Goal: Task Accomplishment & Management: Use online tool/utility

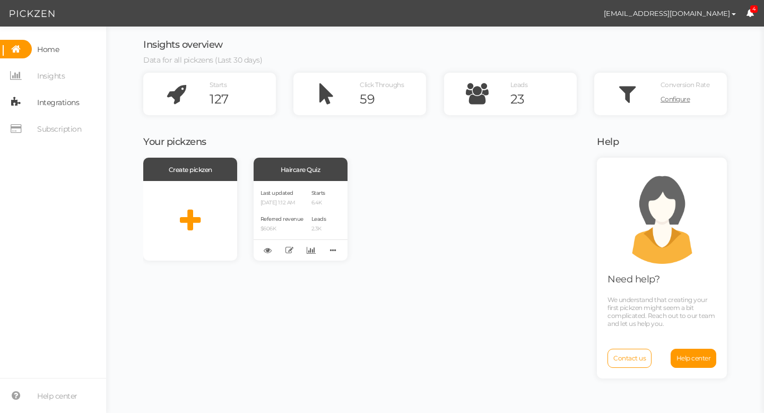
click at [53, 109] on span "Integrations" at bounding box center [58, 102] width 42 height 17
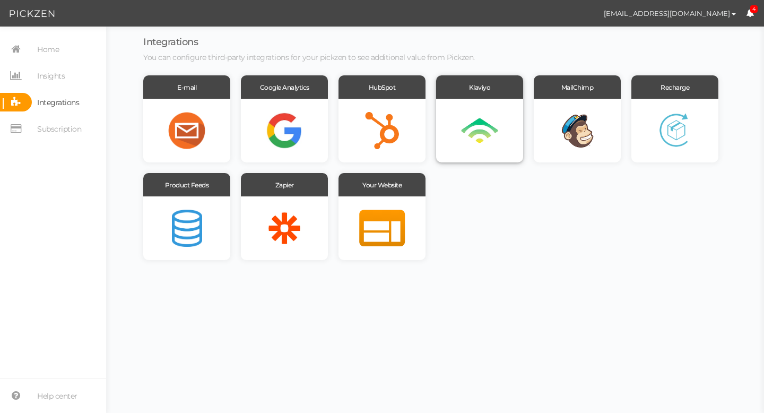
click at [475, 131] on div at bounding box center [479, 131] width 87 height 64
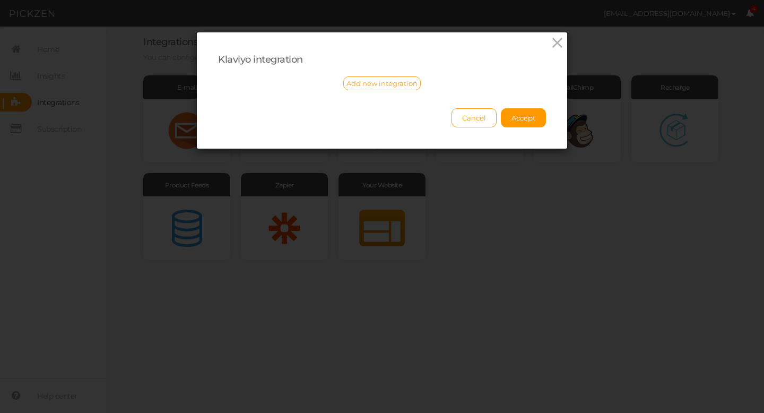
click at [377, 83] on span "Add new integration" at bounding box center [381, 83] width 71 height 8
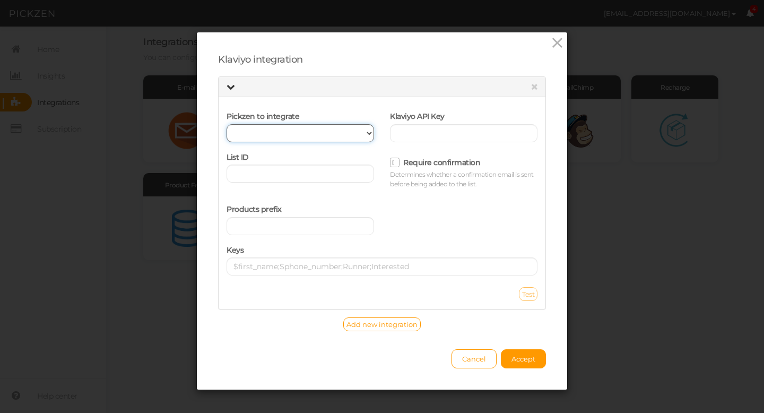
click at [369, 132] on select "Haircare Quiz" at bounding box center [301, 133] width 148 height 18
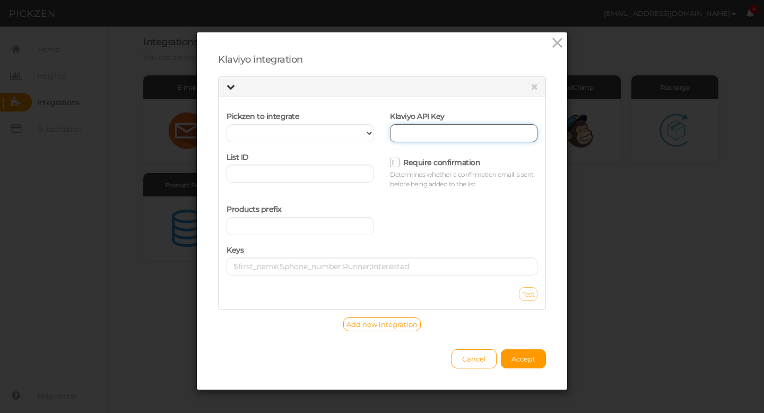
click at [419, 135] on input "text" at bounding box center [464, 133] width 148 height 18
paste input "V9SMGx"
type input "V9SMGx"
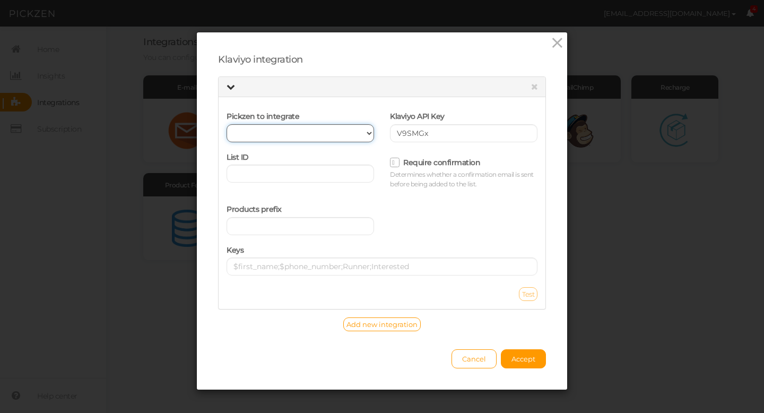
click at [290, 129] on select "Haircare Quiz" at bounding box center [301, 133] width 148 height 18
select select "12312"
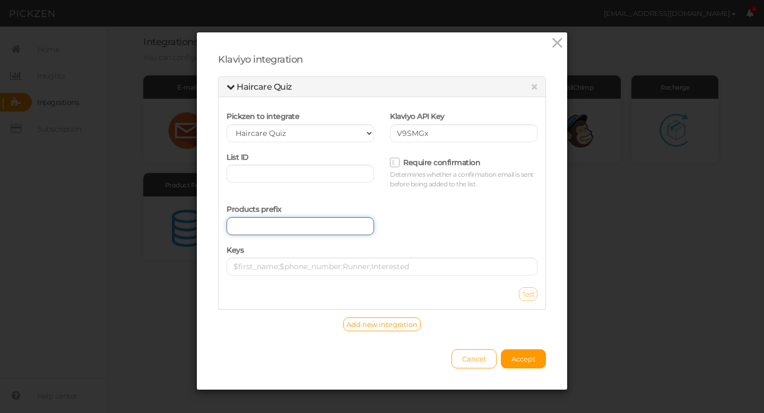
click at [267, 229] on input "text" at bounding box center [301, 226] width 148 height 18
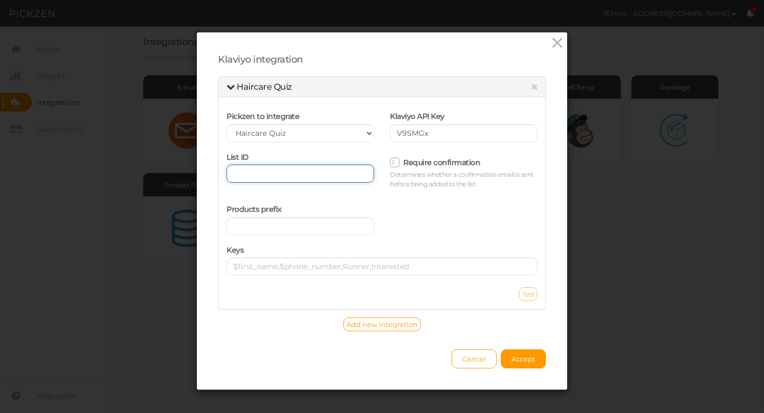
click at [266, 169] on input "text" at bounding box center [301, 173] width 148 height 18
type input "p"
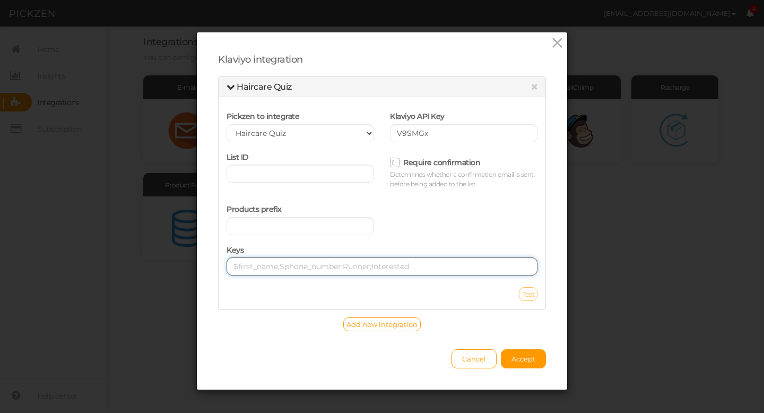
click at [402, 266] on input "text" at bounding box center [382, 266] width 311 height 18
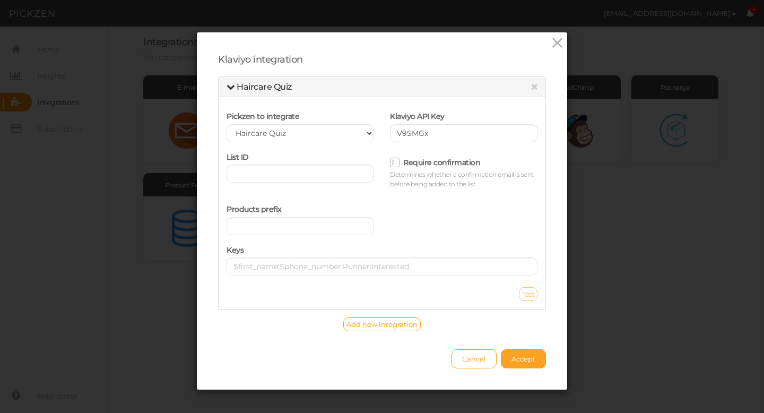
click at [532, 365] on button "Accept" at bounding box center [523, 358] width 45 height 19
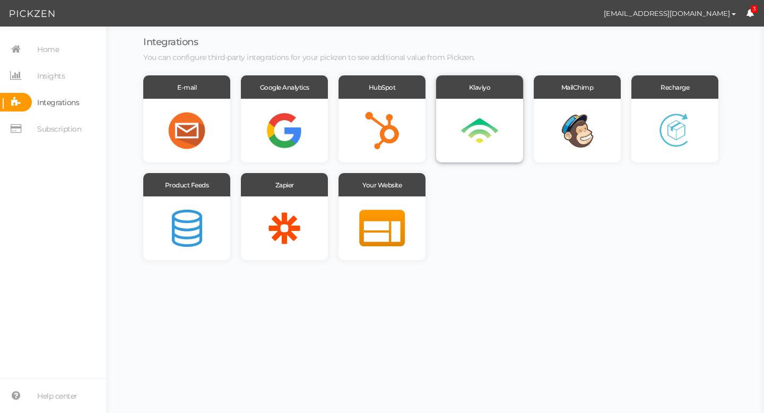
click at [487, 136] on div at bounding box center [479, 131] width 87 height 64
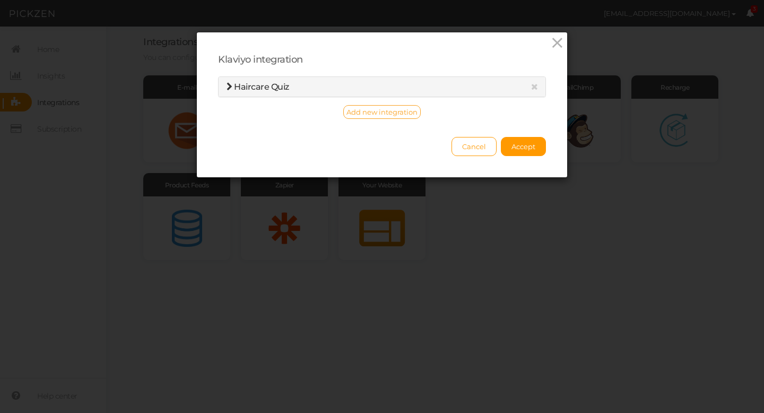
click at [396, 111] on span "Add new integration" at bounding box center [381, 112] width 71 height 8
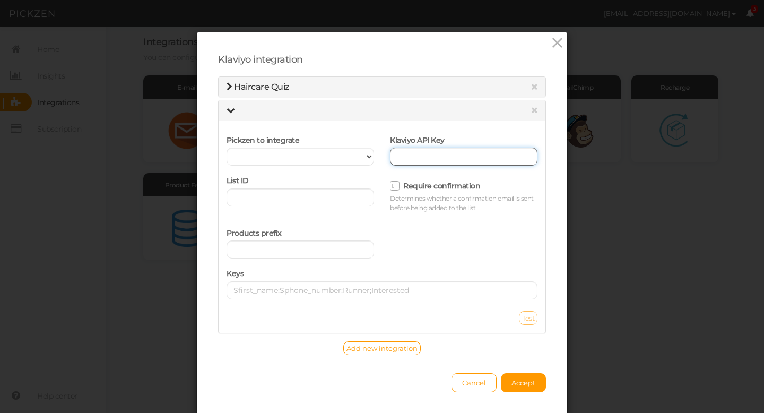
click at [432, 157] on input "text" at bounding box center [464, 157] width 148 height 18
paste input "V9SMGx"
type input "V9SMGx"
click at [418, 236] on div "Products prefix" at bounding box center [382, 242] width 327 height 41
click at [527, 389] on button "Accept" at bounding box center [523, 382] width 45 height 19
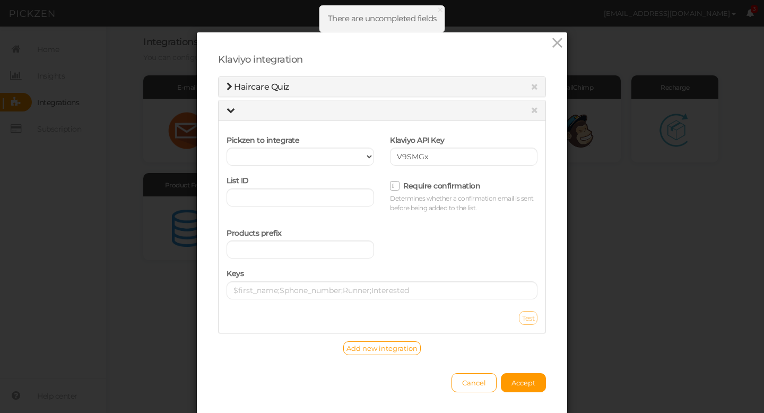
click at [273, 112] on h4 at bounding box center [382, 111] width 311 height 10
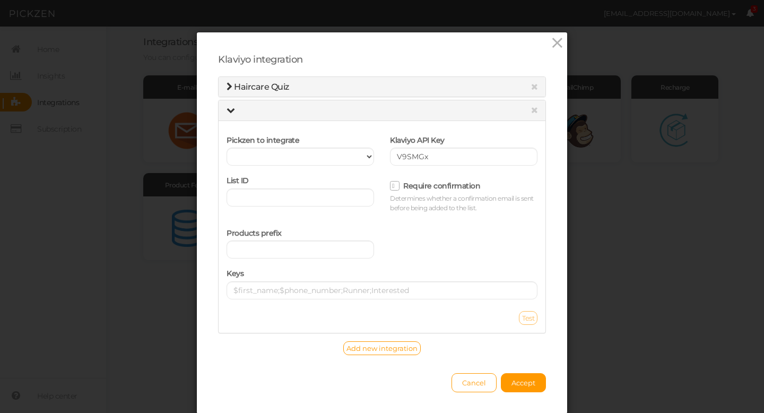
click at [237, 107] on h4 at bounding box center [382, 111] width 311 height 10
click at [242, 87] on span "Haircare Quiz" at bounding box center [261, 87] width 55 height 10
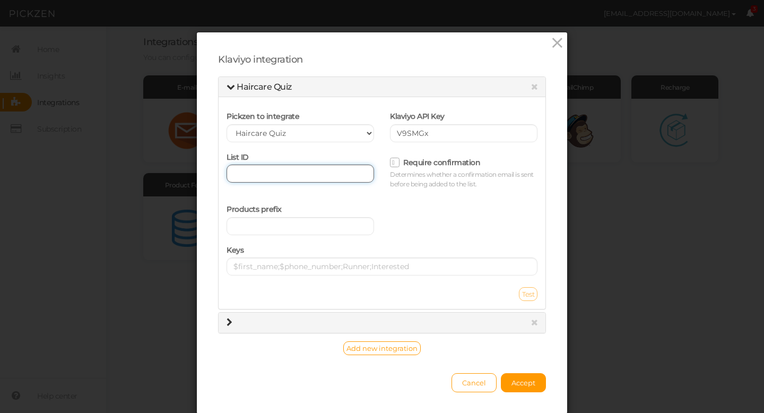
click at [272, 171] on input "text" at bounding box center [301, 173] width 148 height 18
click at [233, 320] on h4 at bounding box center [382, 323] width 311 height 10
click at [232, 326] on icon at bounding box center [230, 322] width 6 height 8
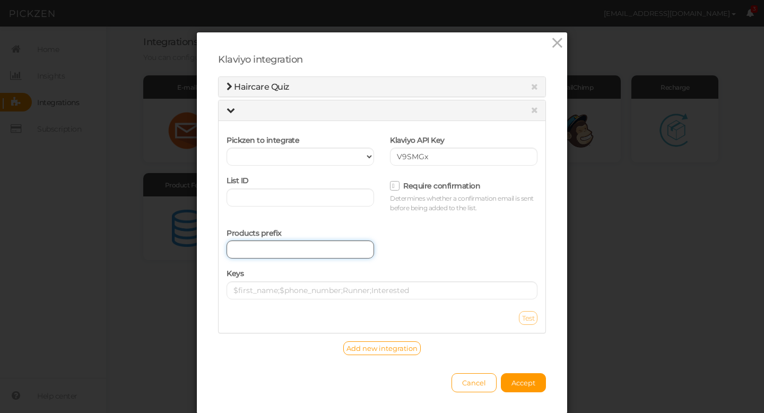
click at [314, 248] on input "text" at bounding box center [301, 249] width 148 height 18
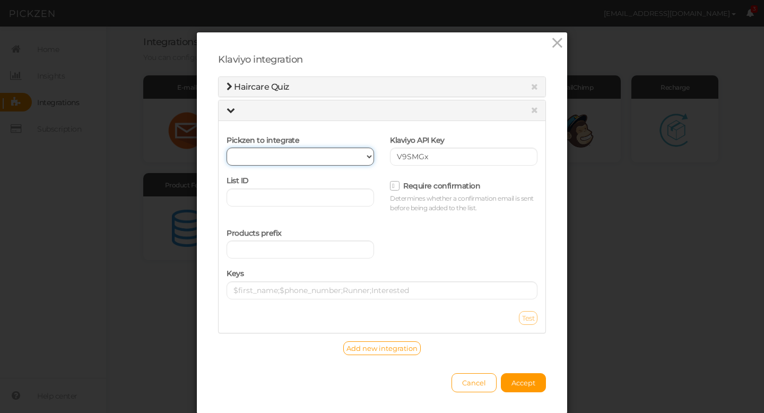
click at [366, 155] on select "Haircare Quiz" at bounding box center [301, 157] width 148 height 18
select select "12312"
click at [370, 160] on select "Haircare Quiz" at bounding box center [301, 157] width 148 height 18
click at [537, 85] on icon at bounding box center [534, 86] width 7 height 8
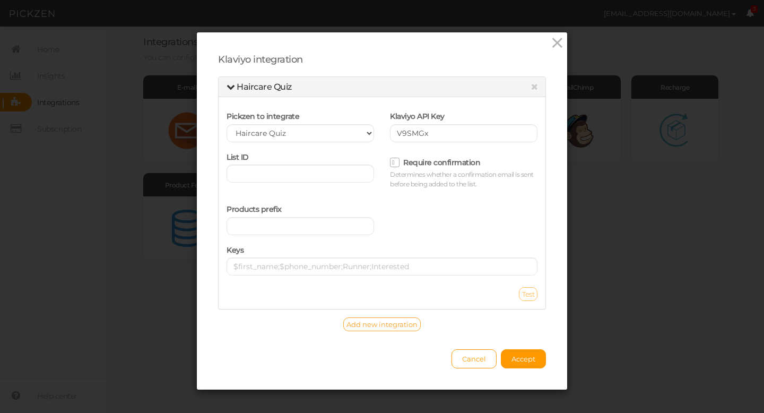
click at [406, 325] on span "Add new integration" at bounding box center [381, 324] width 71 height 8
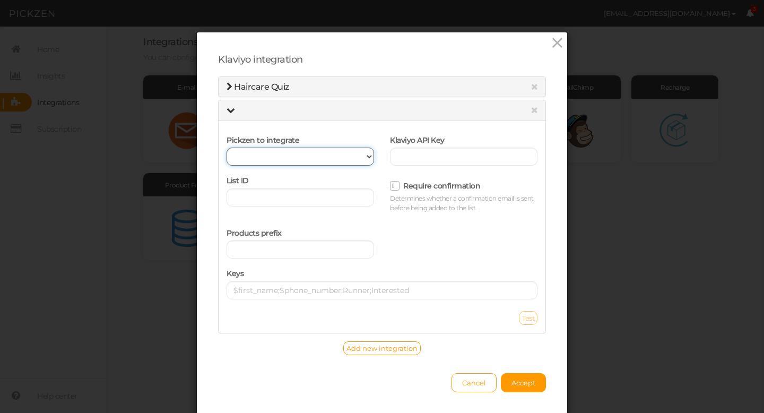
click at [371, 154] on select "Haircare Quiz" at bounding box center [301, 157] width 148 height 18
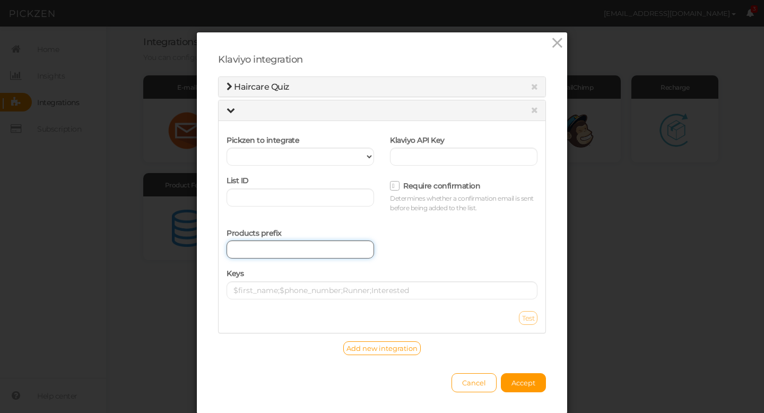
click at [257, 247] on input "text" at bounding box center [301, 249] width 148 height 18
click at [558, 42] on icon at bounding box center [557, 43] width 15 height 16
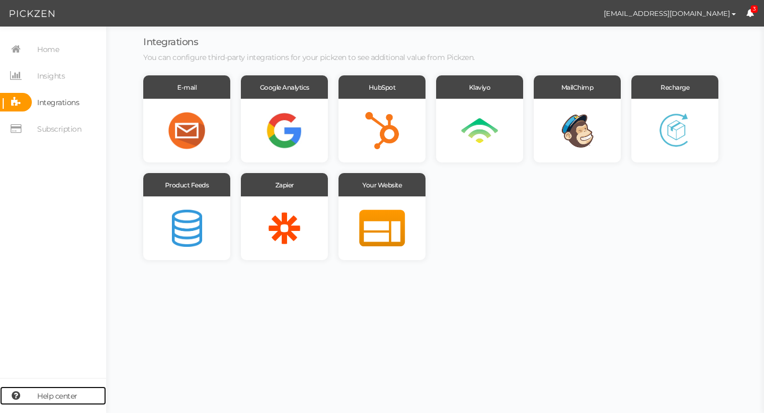
click at [61, 397] on span "Help center" at bounding box center [57, 395] width 40 height 17
click at [45, 50] on span "Home" at bounding box center [48, 49] width 22 height 17
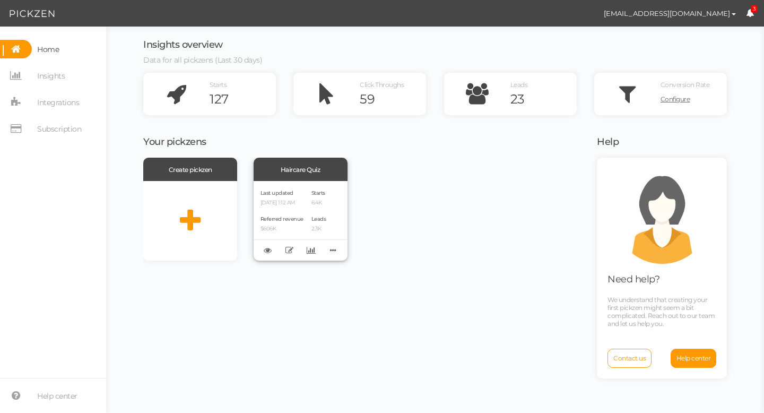
click at [329, 205] on div "Last updated [DATE] 1:12 AM Referred revenue $606K Starts 6.4K Leads 2.3K" at bounding box center [301, 221] width 94 height 80
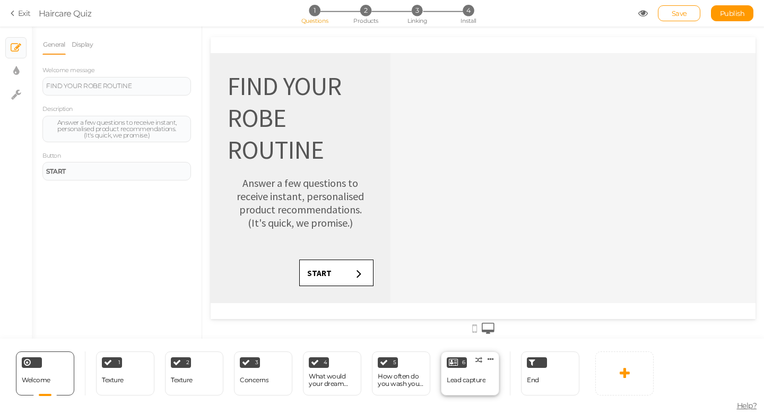
click at [486, 382] on div "6 Lead capture × Define the conditions to show this slide. Clone Change type De…" at bounding box center [470, 373] width 58 height 44
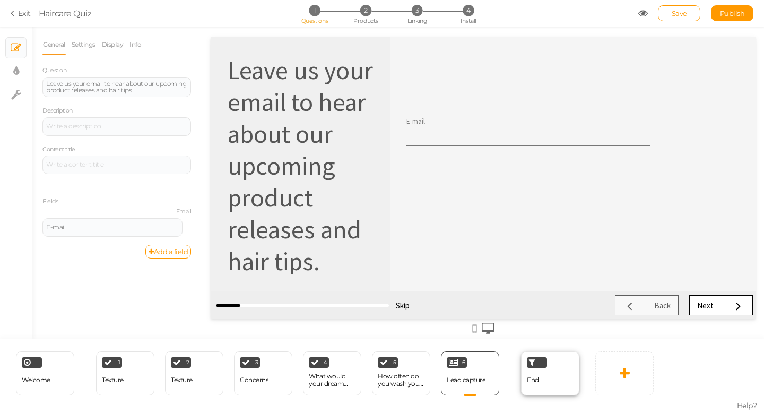
click at [531, 388] on div "End" at bounding box center [533, 380] width 12 height 19
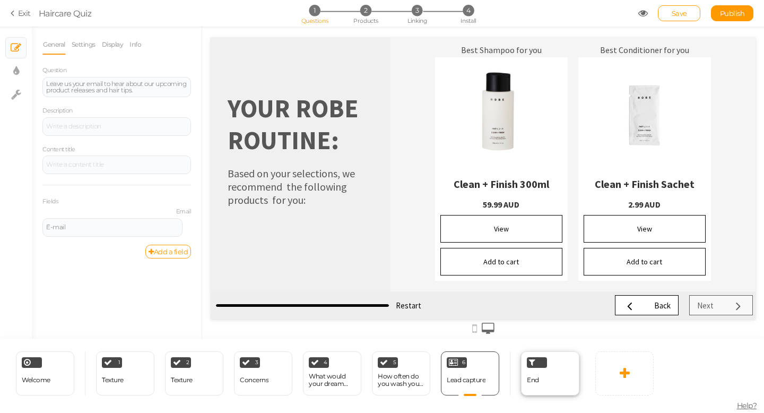
select select "contain"
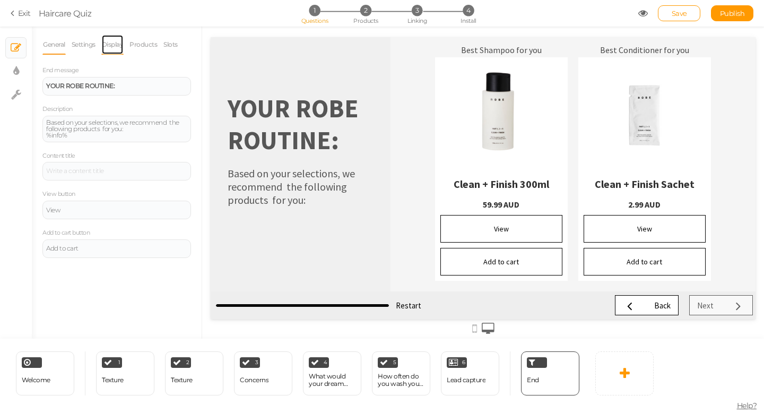
click at [112, 45] on link "Display" at bounding box center [112, 44] width 23 height 20
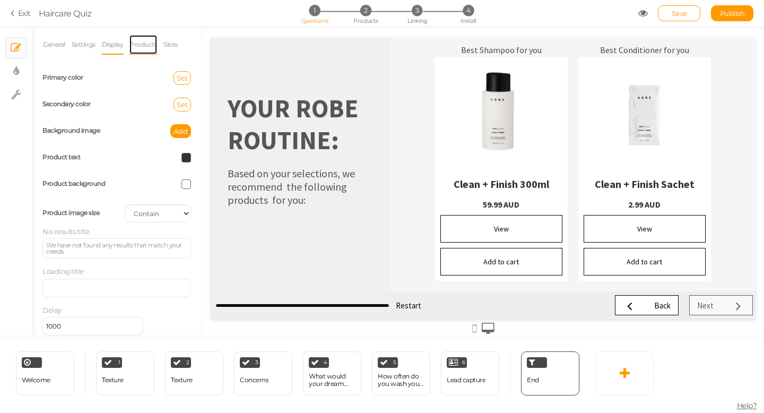
click at [149, 45] on link "Products" at bounding box center [143, 44] width 29 height 20
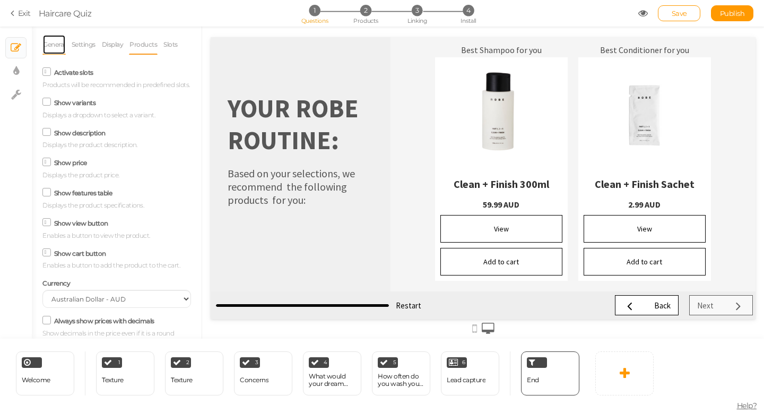
click at [53, 44] on link "General" at bounding box center [53, 44] width 23 height 20
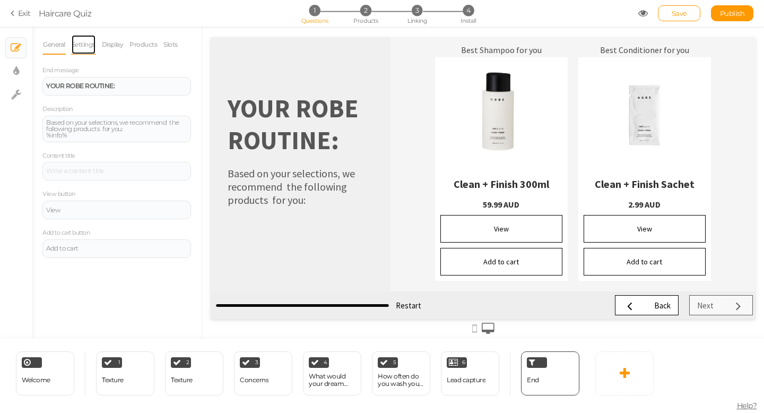
click at [81, 44] on link "Settings" at bounding box center [83, 44] width 25 height 20
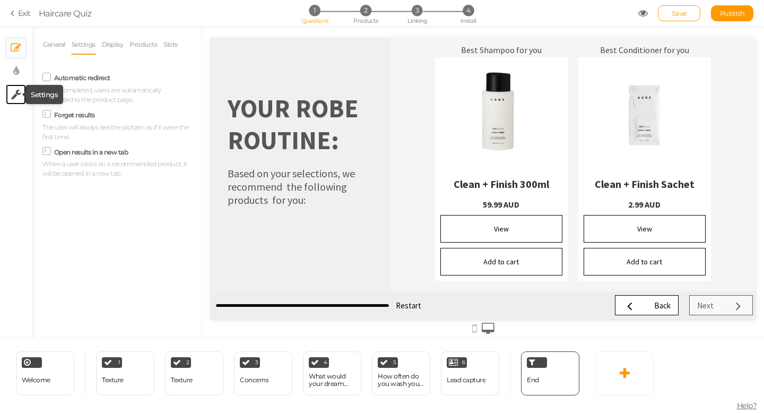
click at [15, 96] on icon at bounding box center [16, 94] width 10 height 11
select select "en"
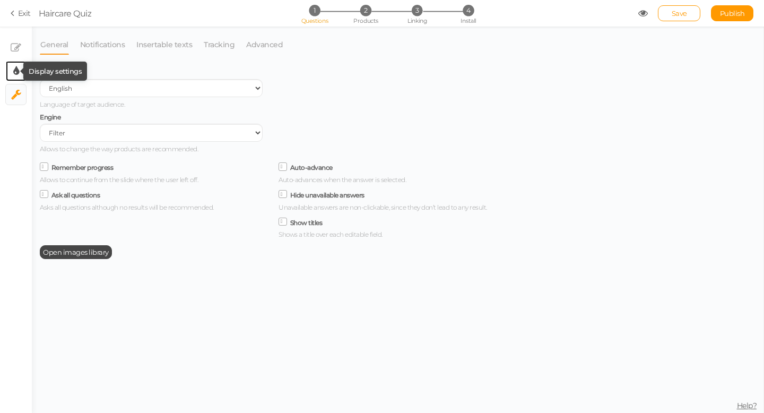
click at [21, 73] on tip-arrow at bounding box center [21, 71] width 3 height 6
select select "sourcesanspro"
select select "fade"
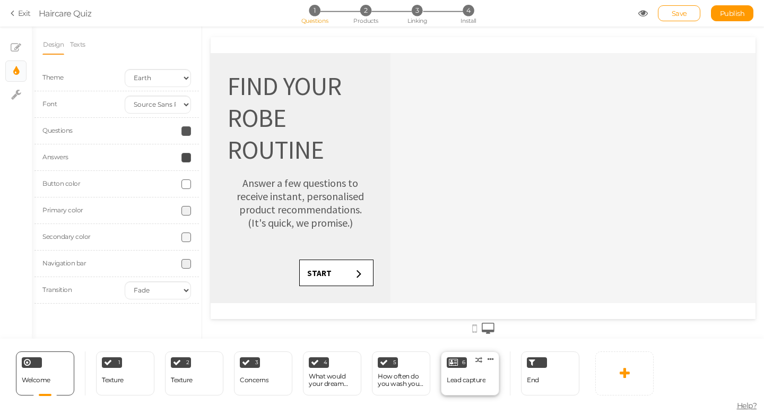
click at [461, 386] on div "Lead capture" at bounding box center [466, 380] width 39 height 19
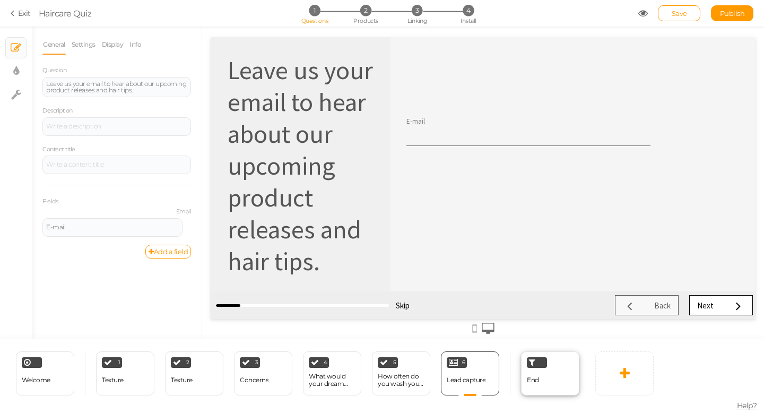
click at [543, 381] on div "End" at bounding box center [550, 373] width 58 height 44
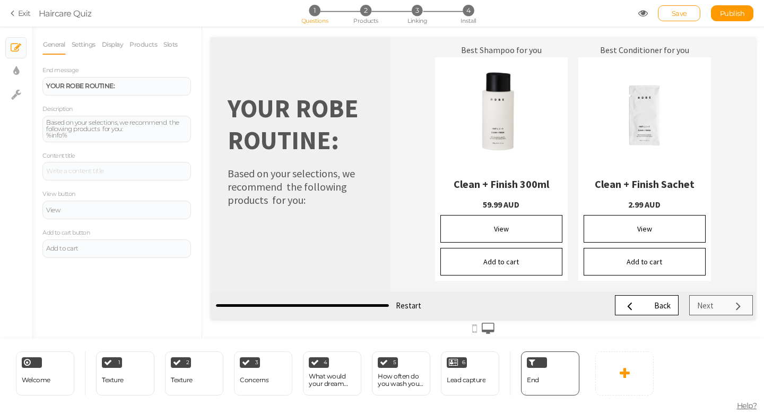
click at [371, 16] on div "1 Questions 2 Products 3 Linking 4 Install" at bounding box center [382, 14] width 222 height 19
click at [362, 14] on span "2" at bounding box center [365, 10] width 11 height 11
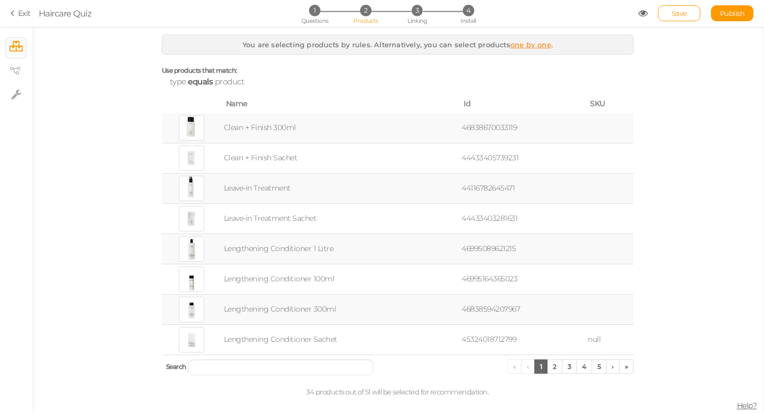
click at [259, 127] on td "Clean + Finish 300ml" at bounding box center [341, 128] width 238 height 30
click at [193, 129] on div at bounding box center [191, 127] width 25 height 25
click at [488, 127] on td "46838670033119" at bounding box center [522, 128] width 126 height 30
click at [15, 46] on icon at bounding box center [16, 46] width 13 height 11
click at [17, 90] on icon at bounding box center [16, 94] width 10 height 11
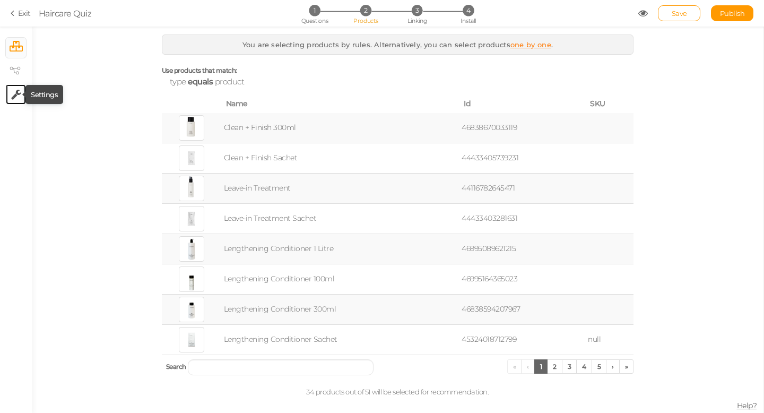
select select "en"
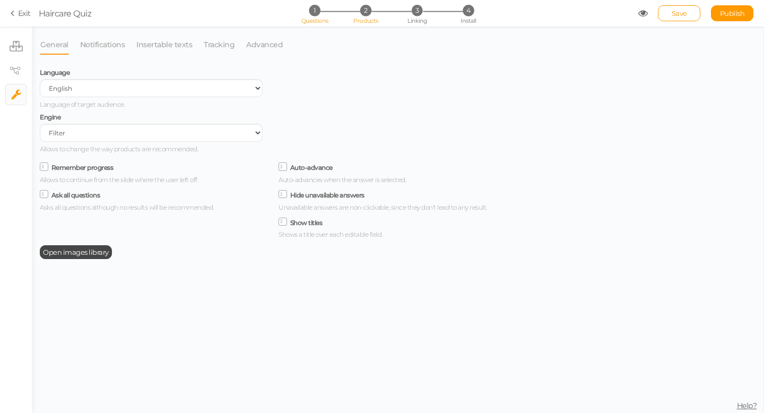
click at [313, 18] on span "Questions" at bounding box center [314, 20] width 27 height 7
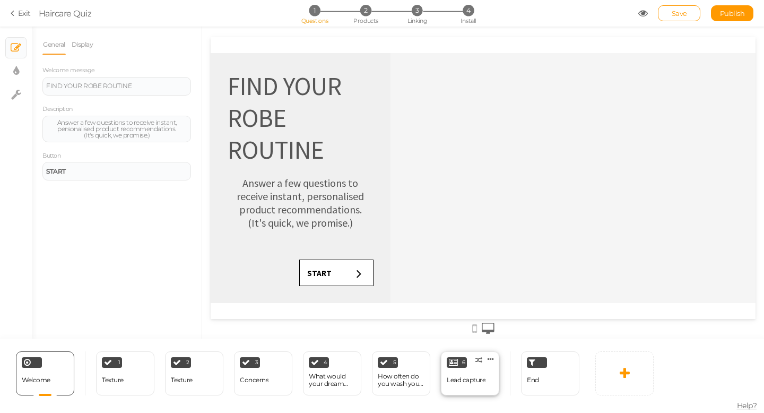
click at [474, 375] on div "Lead capture" at bounding box center [466, 380] width 39 height 19
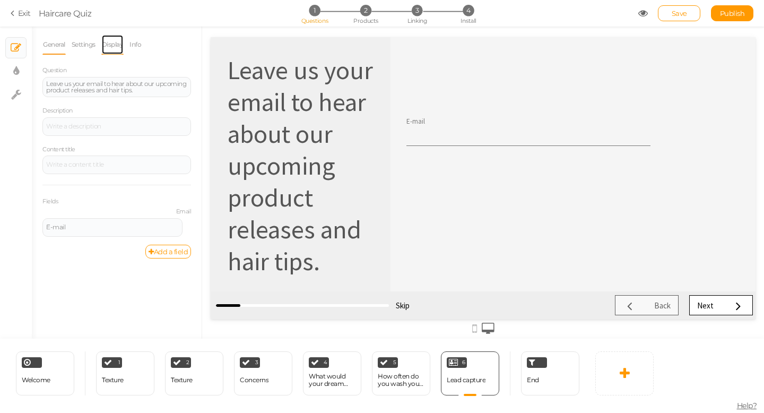
click at [115, 44] on link "Display" at bounding box center [112, 44] width 23 height 20
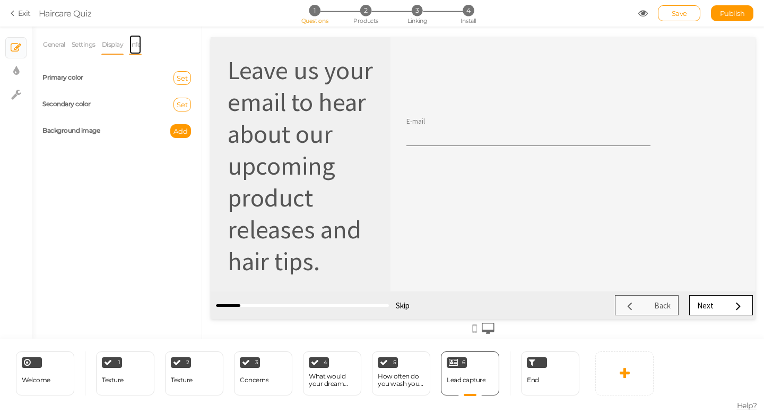
click at [141, 46] on link "Info" at bounding box center [135, 44] width 13 height 20
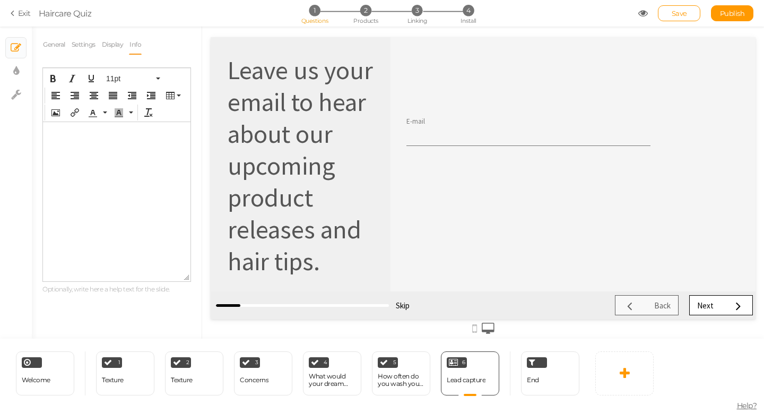
click at [72, 136] on html at bounding box center [117, 130] width 148 height 17
click at [551, 370] on div "End" at bounding box center [550, 373] width 58 height 44
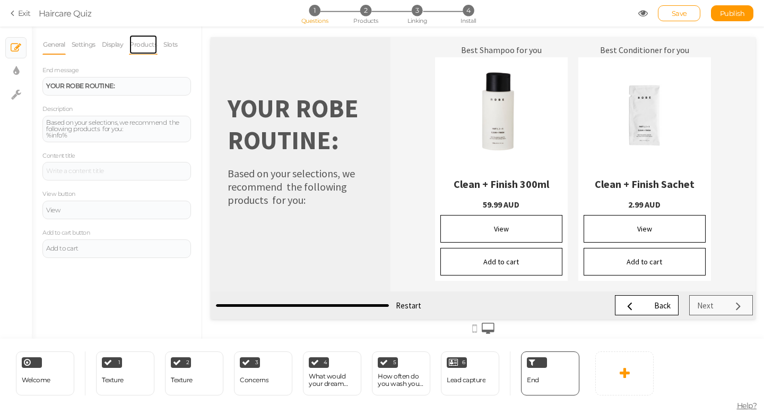
click at [140, 44] on link "Products" at bounding box center [143, 44] width 29 height 20
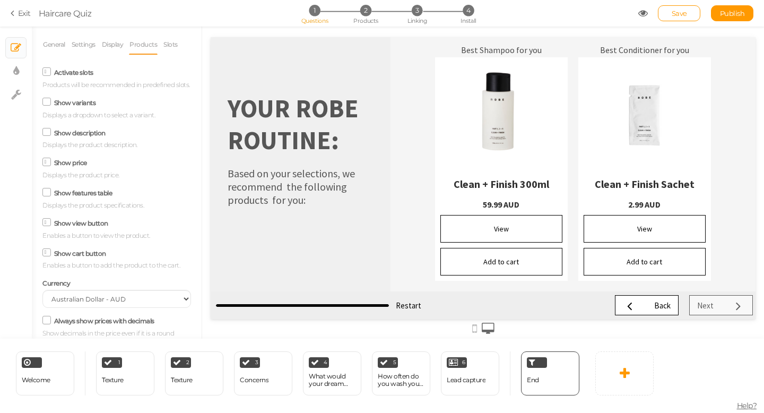
click at [51, 129] on icon at bounding box center [47, 131] width 14 height 5
click at [0, 0] on input "Show description" at bounding box center [0, 0] width 0 height 0
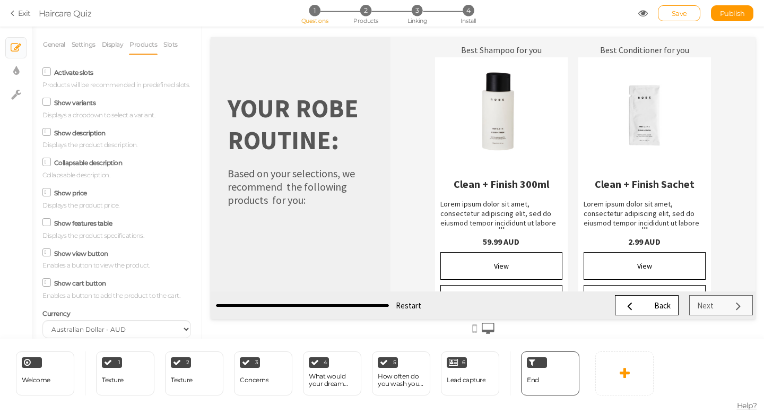
click at [485, 211] on div "Lorem ipsum dolor sit amet, consectetur adipiscing elit, sed do eiusmod tempor …" at bounding box center [501, 232] width 122 height 67
click at [50, 128] on div "Show description Displays the product description." at bounding box center [116, 137] width 149 height 25
click at [48, 132] on icon at bounding box center [47, 132] width 5 height 0
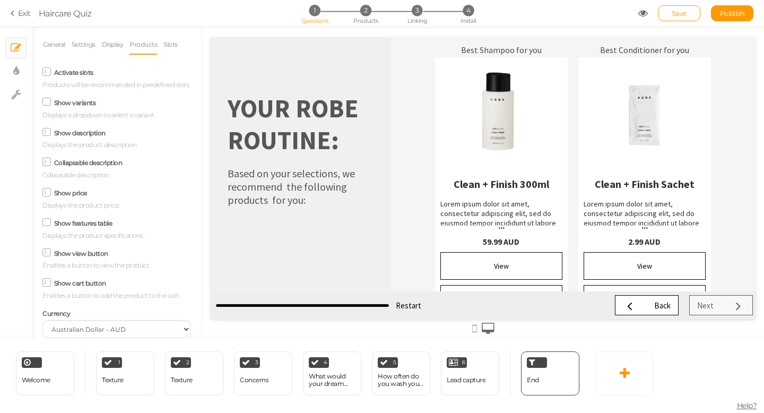
click at [0, 0] on input "Show description" at bounding box center [0, 0] width 0 height 0
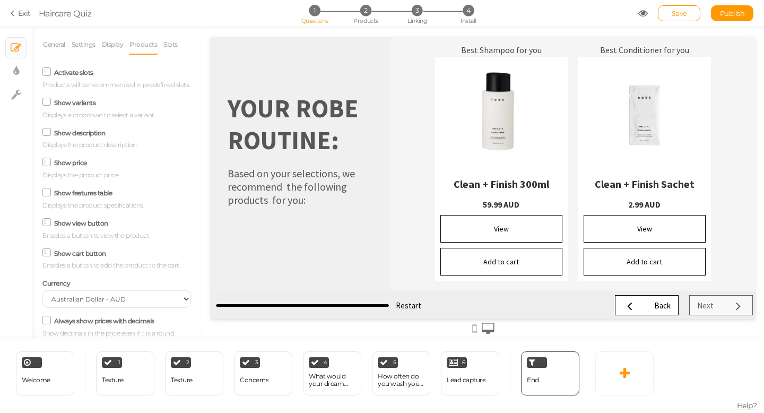
scroll to position [45, 0]
